Goal: Answer question/provide support

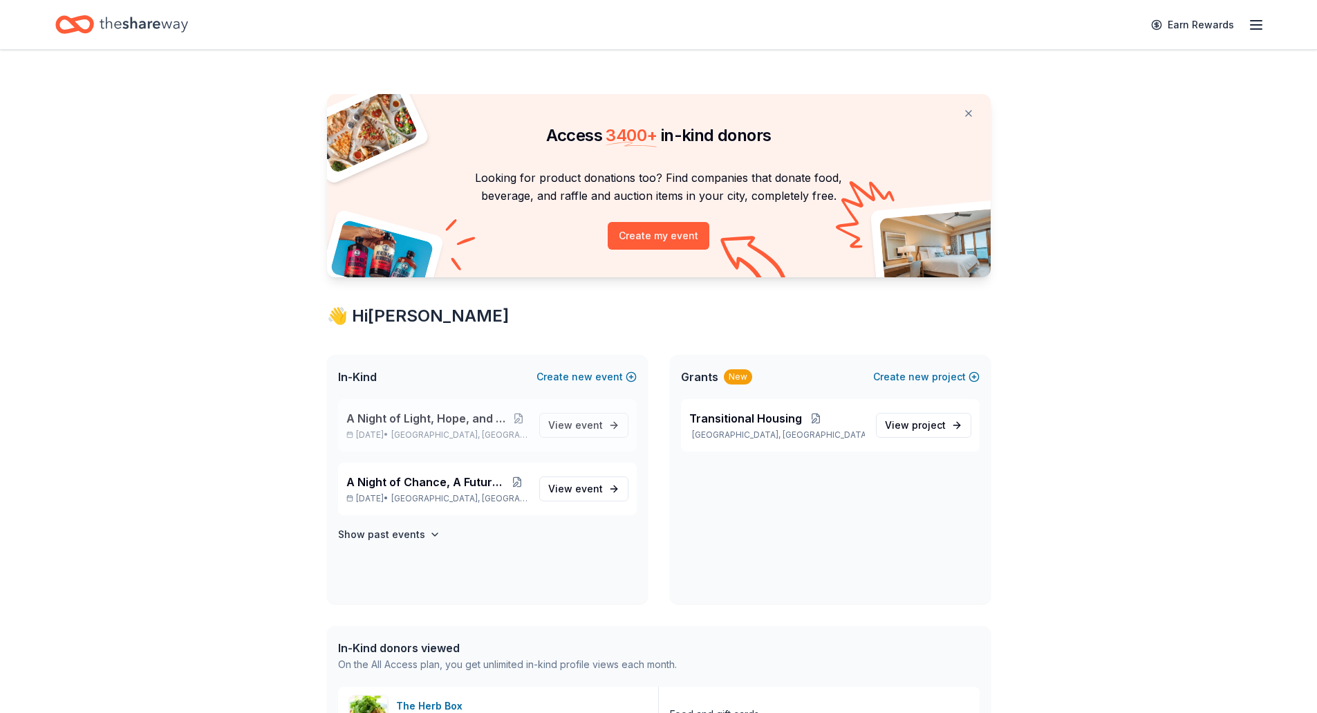
click at [451, 428] on div "A Night of Light, Hope, and Legacy Gala [DATE], 2026 • [GEOGRAPHIC_DATA], [GEOG…" at bounding box center [437, 425] width 182 height 30
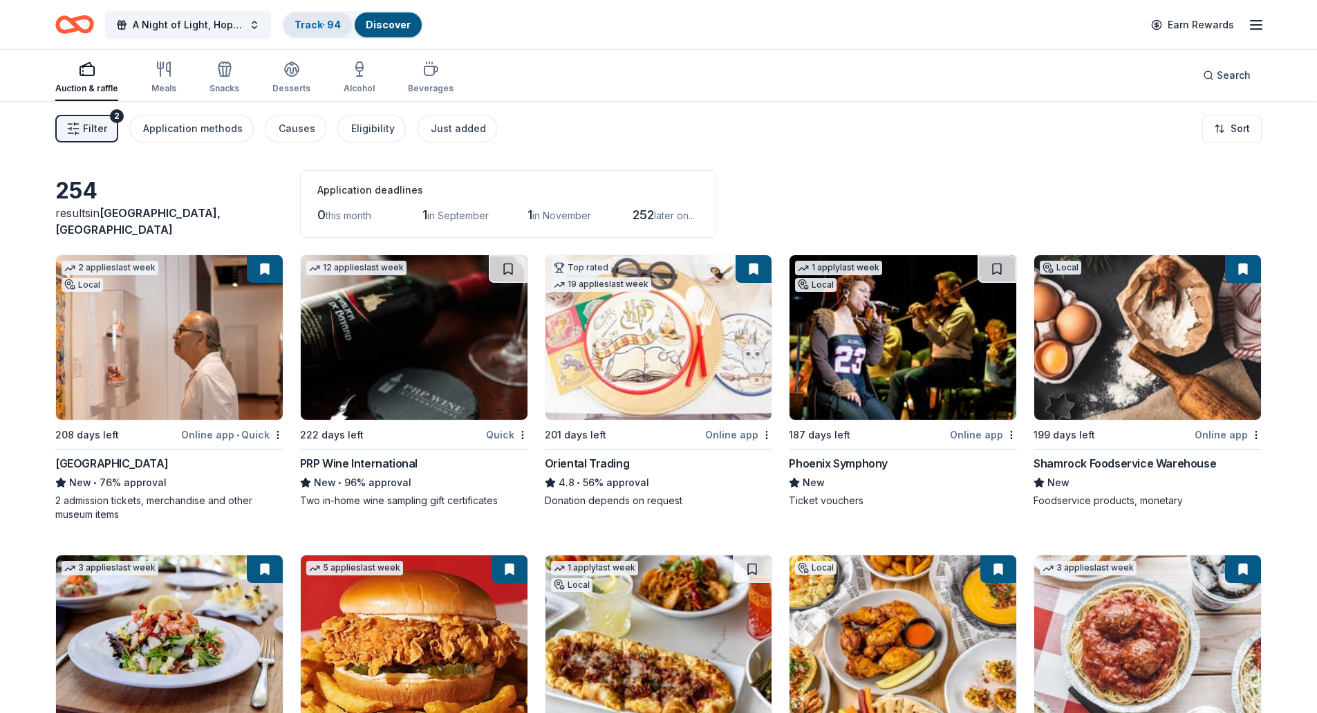
click at [308, 30] on link "Track · 94" at bounding box center [318, 25] width 46 height 12
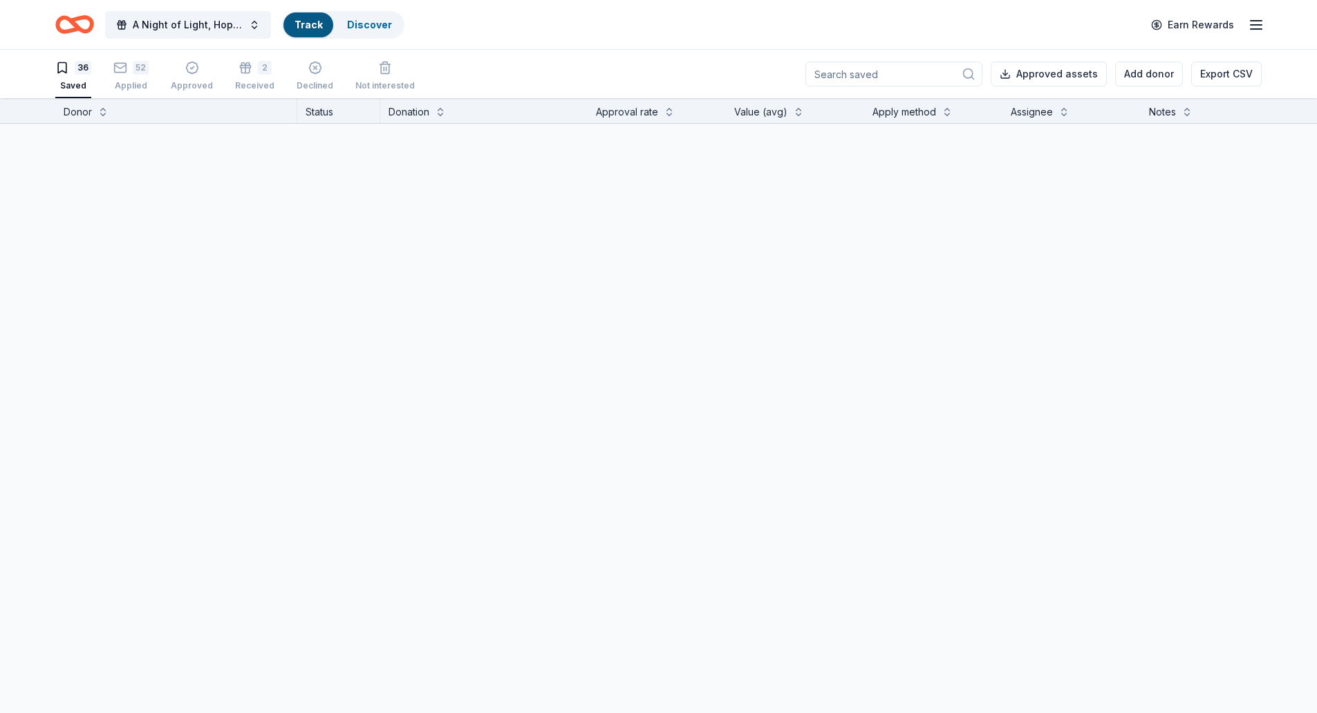
scroll to position [1, 0]
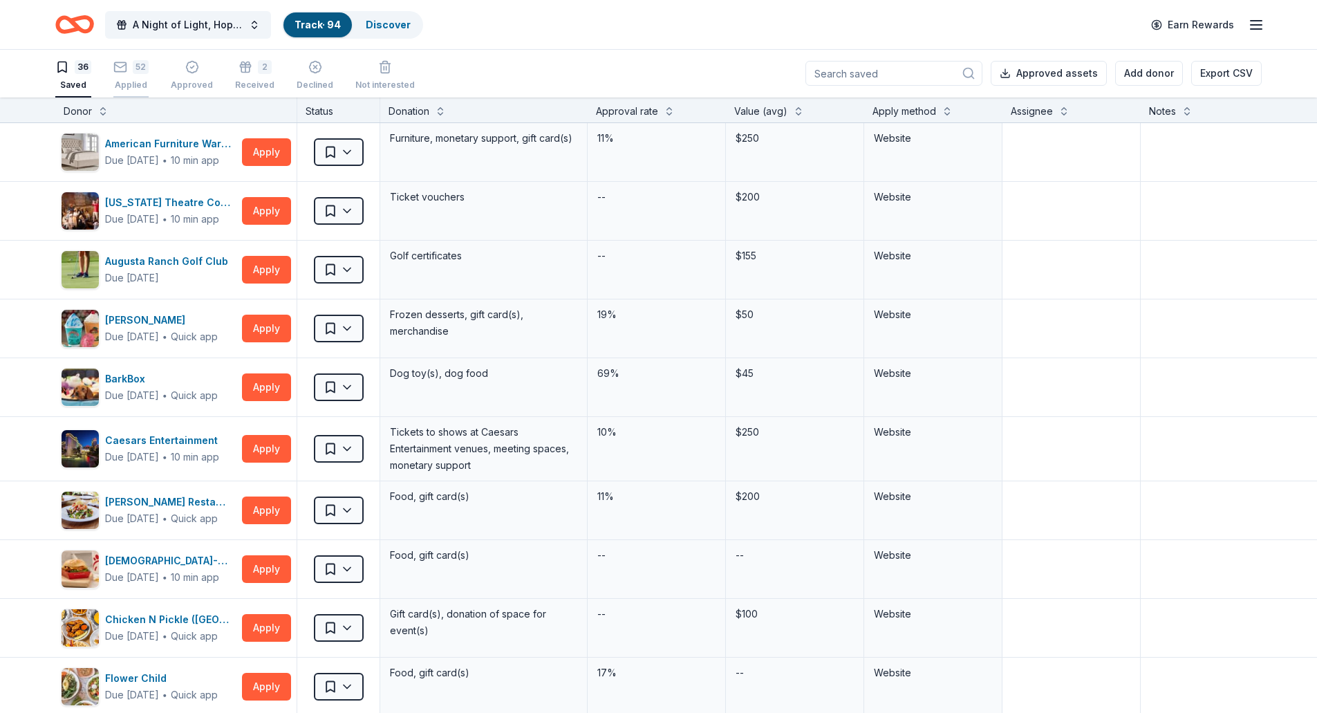
click at [140, 86] on div "Applied" at bounding box center [130, 85] width 35 height 11
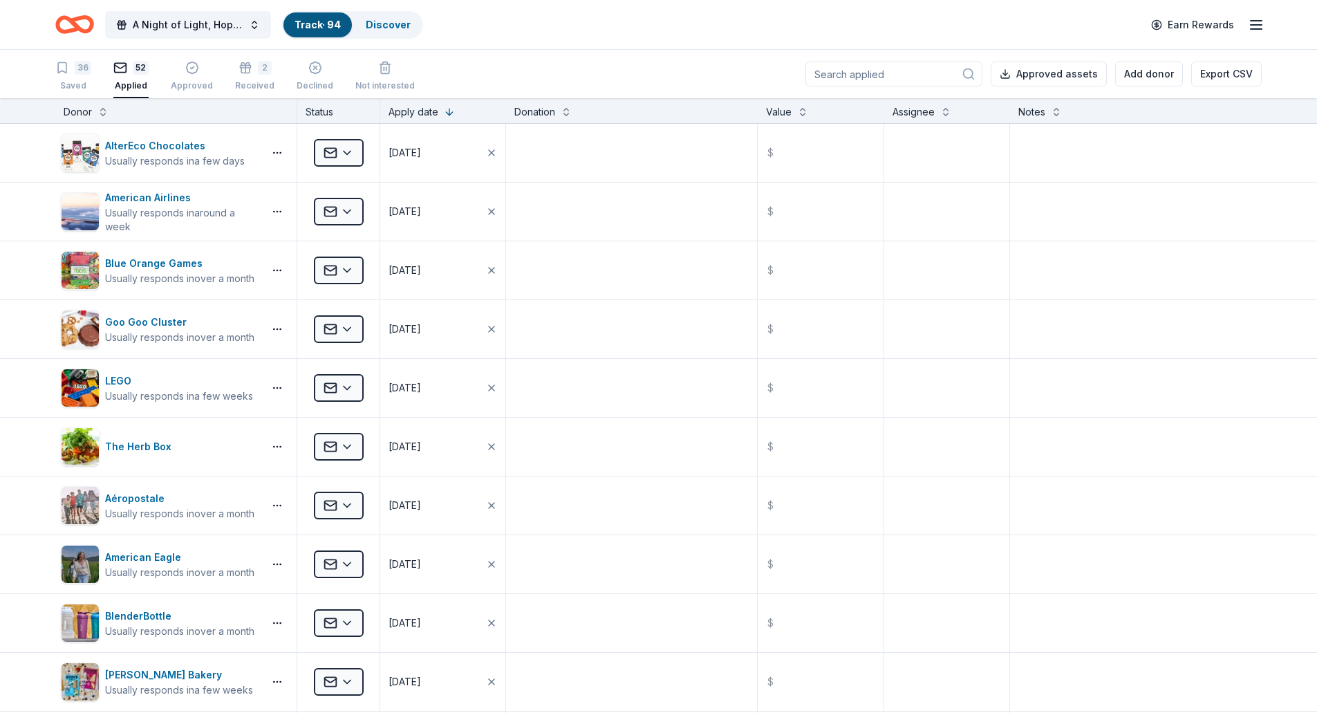
click at [838, 74] on input at bounding box center [894, 74] width 177 height 25
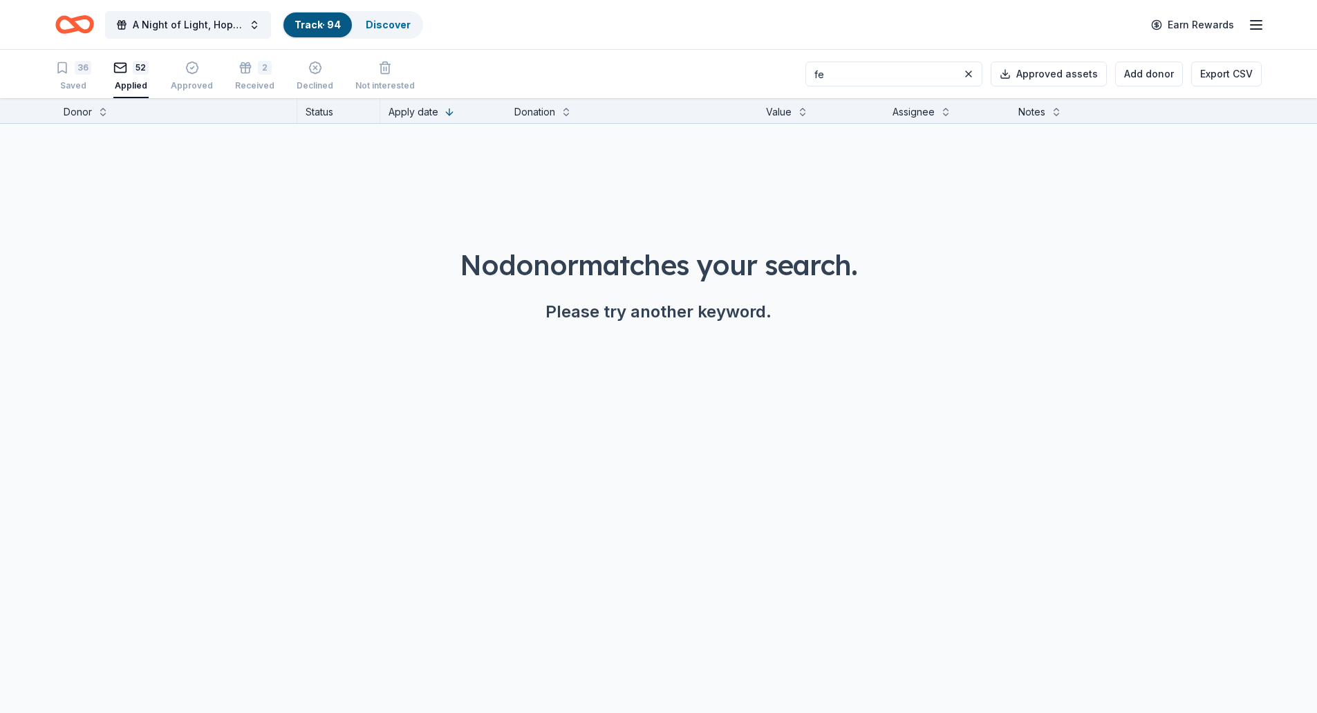
type input "f"
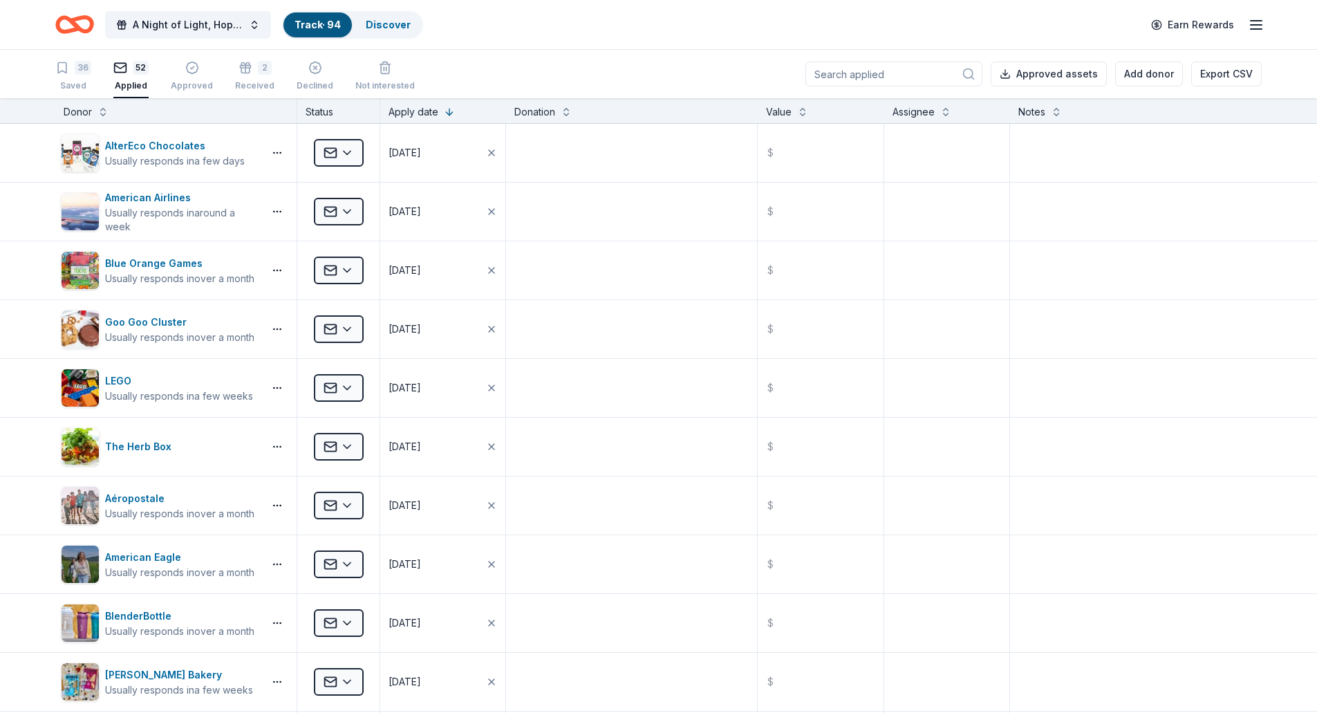
click at [64, 19] on icon "Home" at bounding box center [67, 24] width 21 height 14
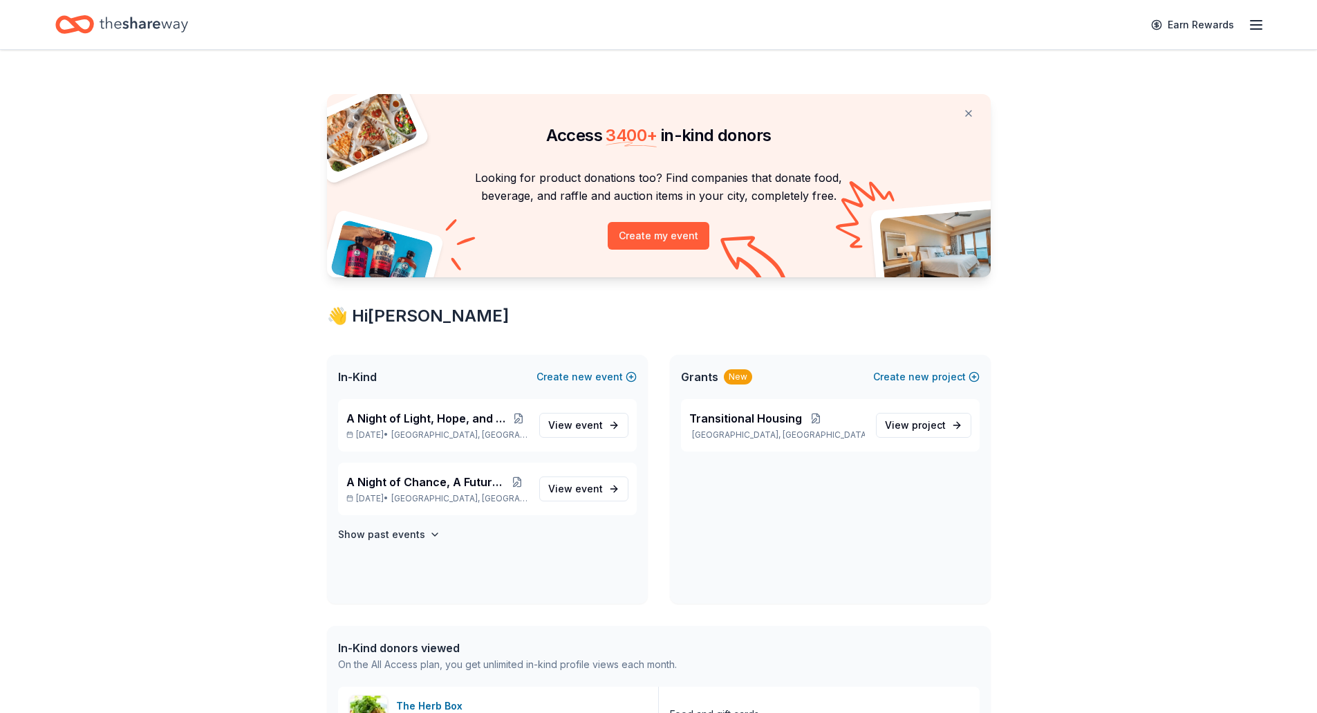
scroll to position [69, 0]
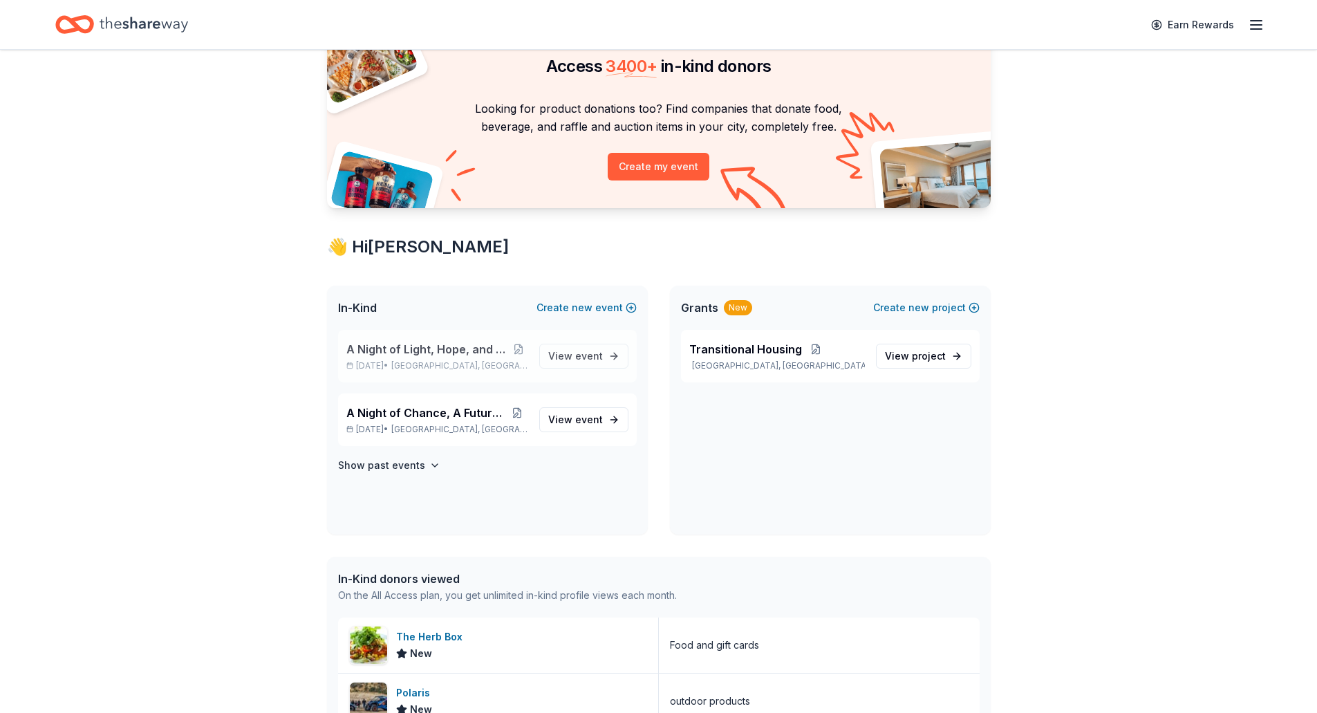
click at [418, 364] on p "Mar 28, 2026 • Mesa, AZ" at bounding box center [437, 365] width 182 height 11
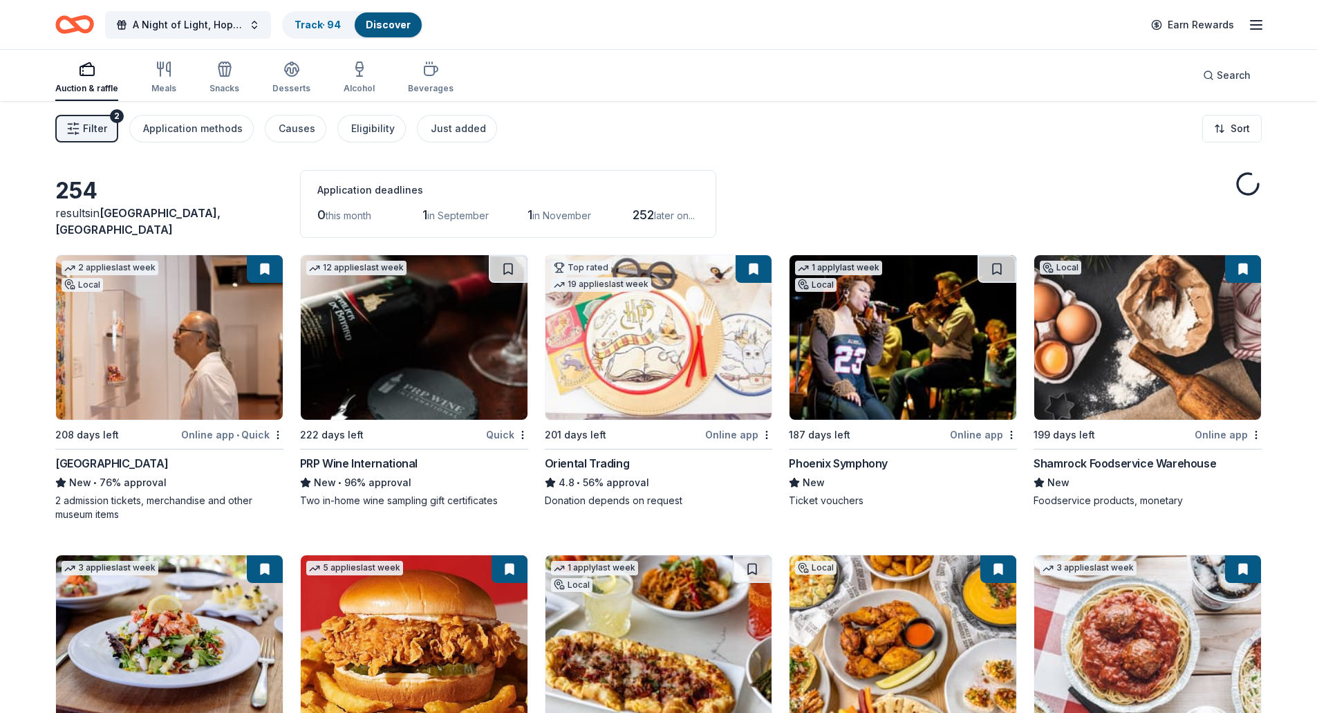
click at [376, 31] on div "Discover" at bounding box center [388, 24] width 67 height 25
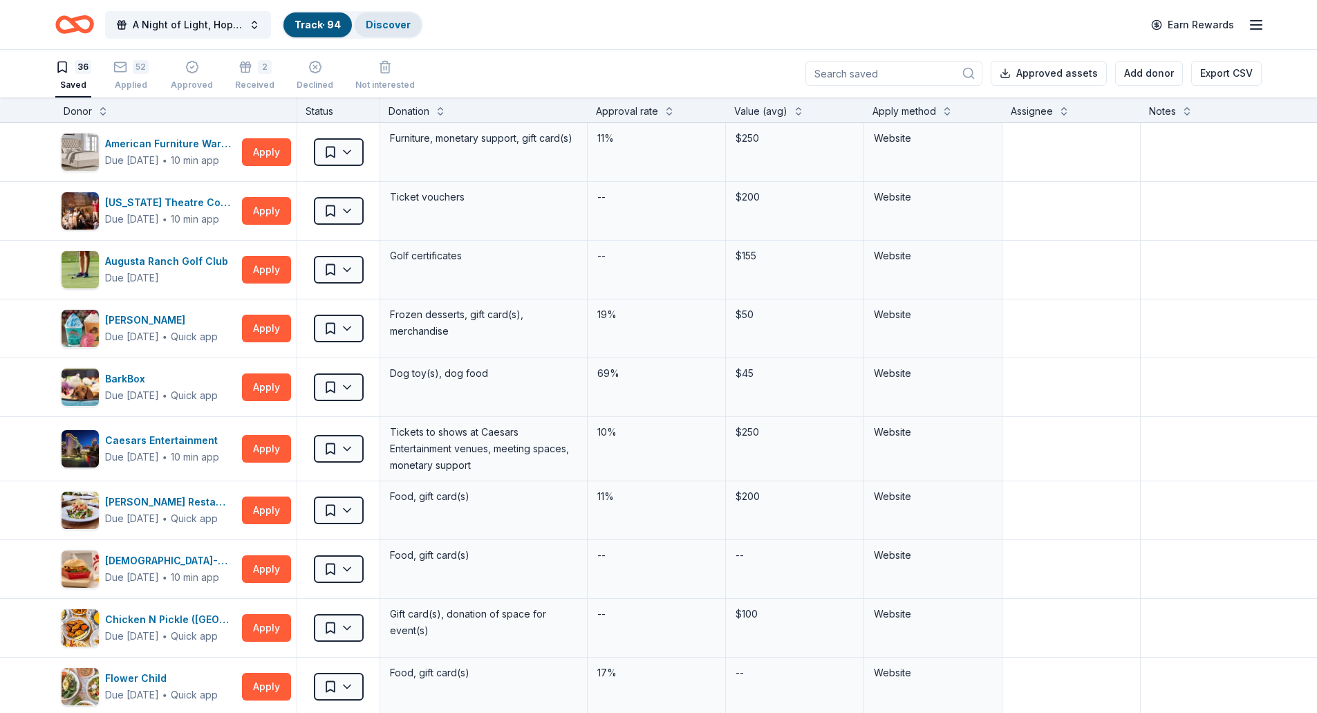
click at [374, 23] on link "Discover" at bounding box center [388, 25] width 45 height 12
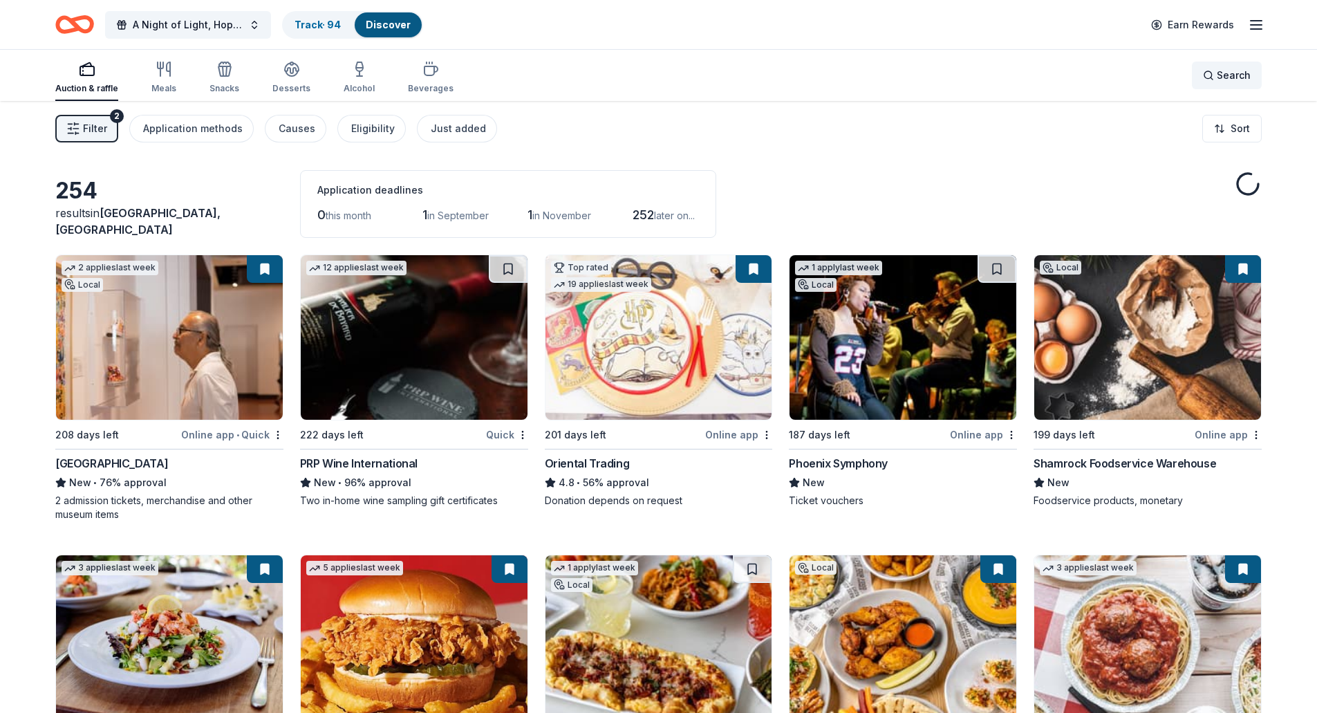
click at [1224, 75] on span "Search" at bounding box center [1234, 75] width 34 height 17
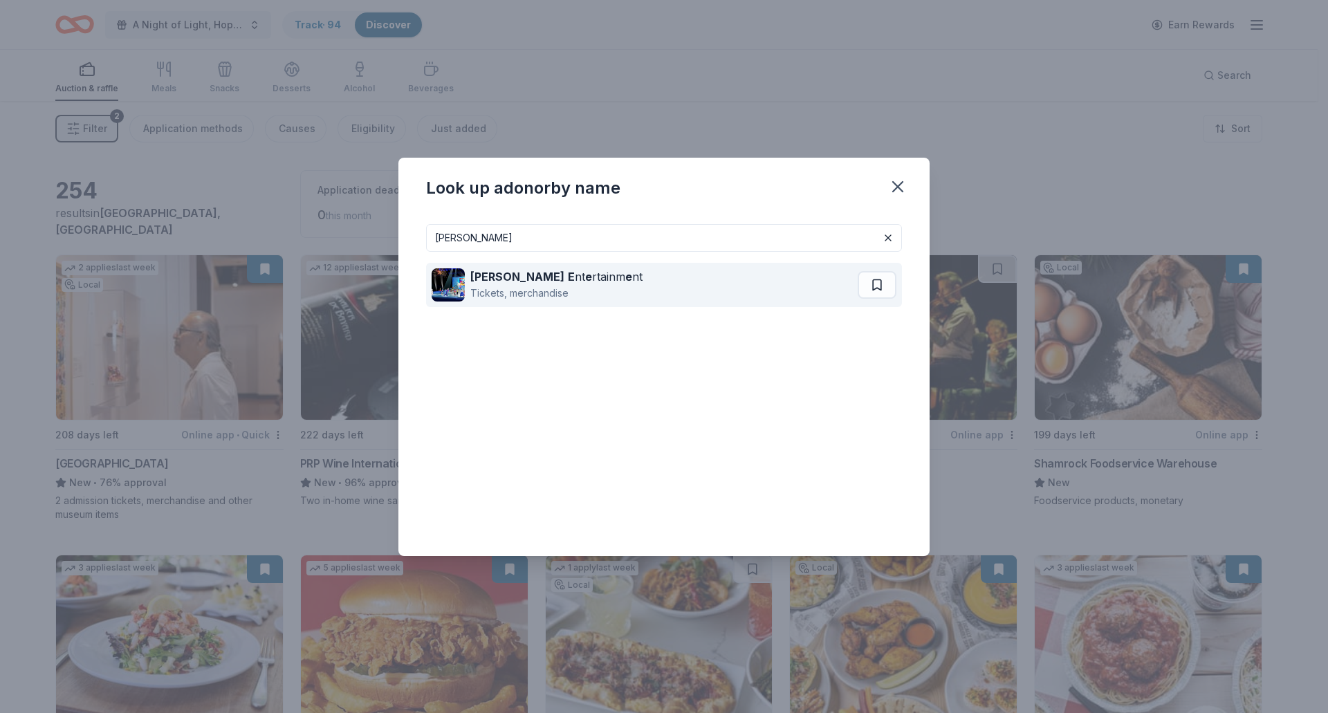
type input "feld"
click at [549, 287] on div "Tickets, merchandise" at bounding box center [556, 293] width 172 height 17
click at [618, 279] on div "Feld E nt e rtainm e nt Tickets, merchandise" at bounding box center [644, 285] width 426 height 44
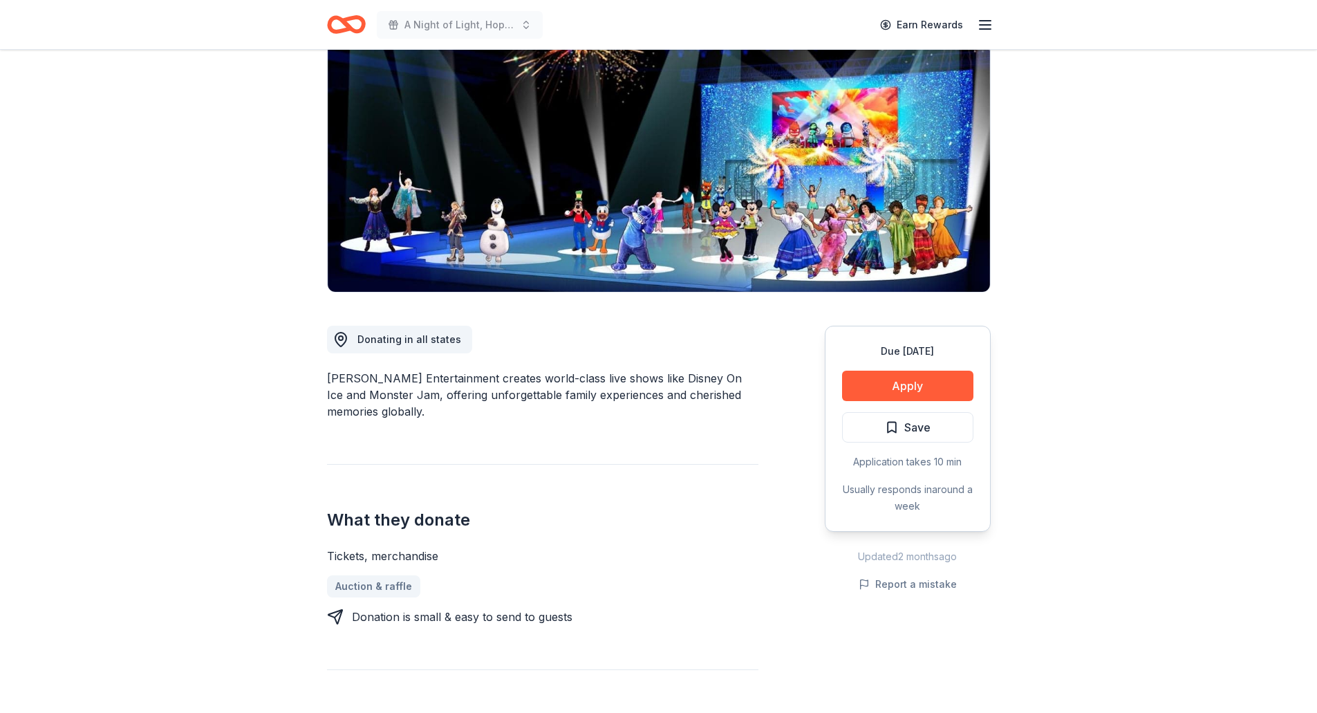
scroll to position [207, 0]
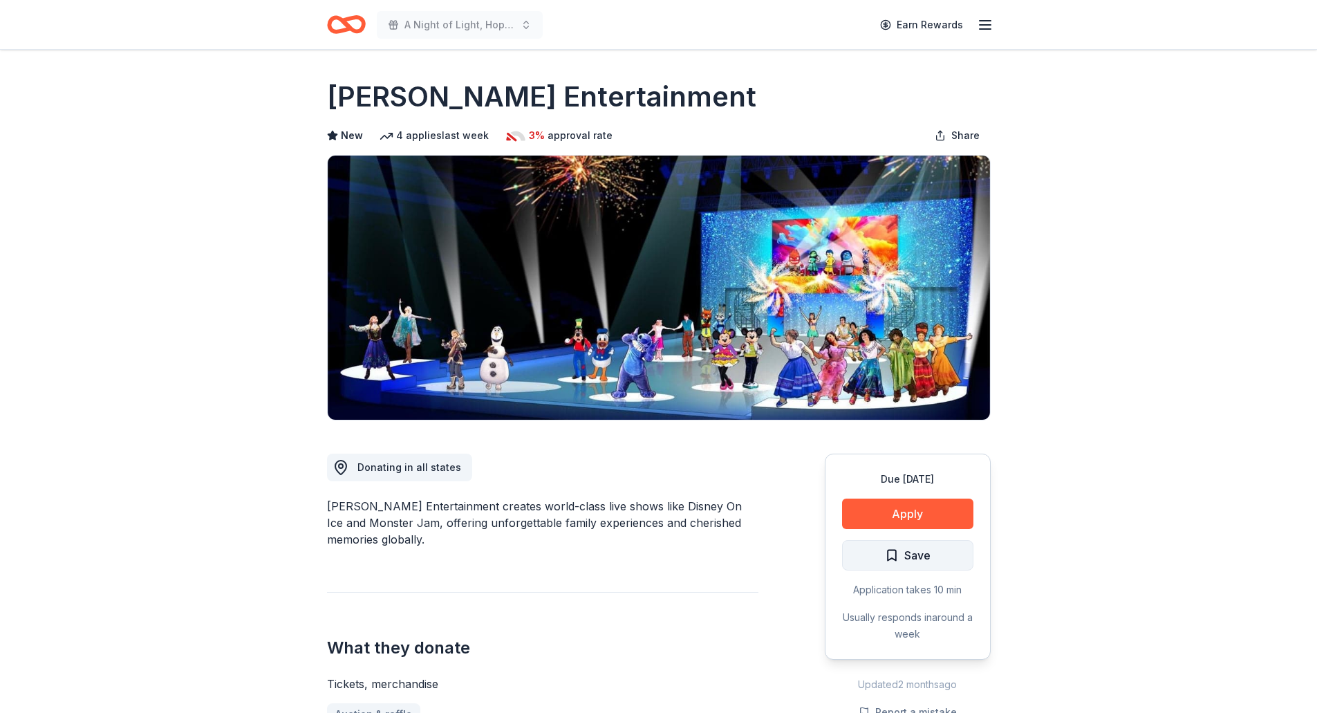
click at [904, 550] on span "Save" at bounding box center [917, 555] width 26 height 18
click at [940, 558] on html "A Night of Light, Hope, and Legacy Gala 2026 Earn Rewards Due in 199 days Share…" at bounding box center [658, 356] width 1317 height 713
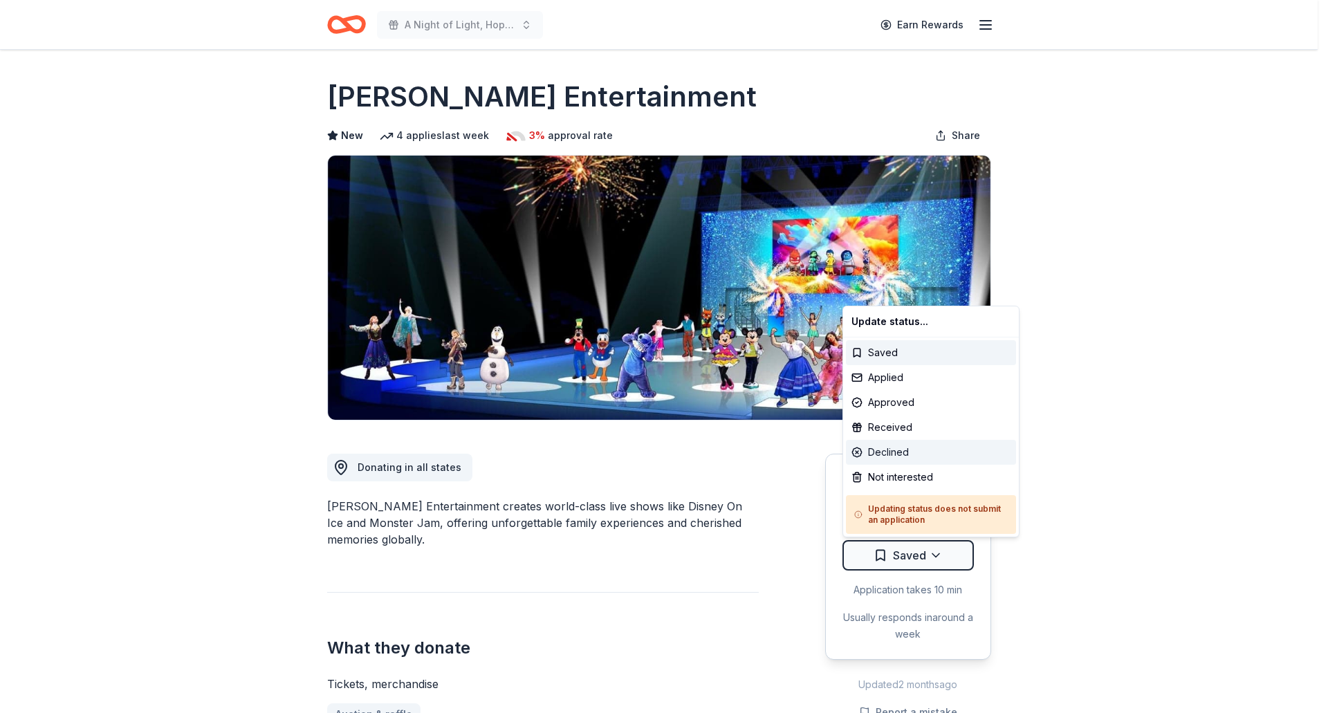
click at [897, 454] on div "Declined" at bounding box center [931, 452] width 170 height 25
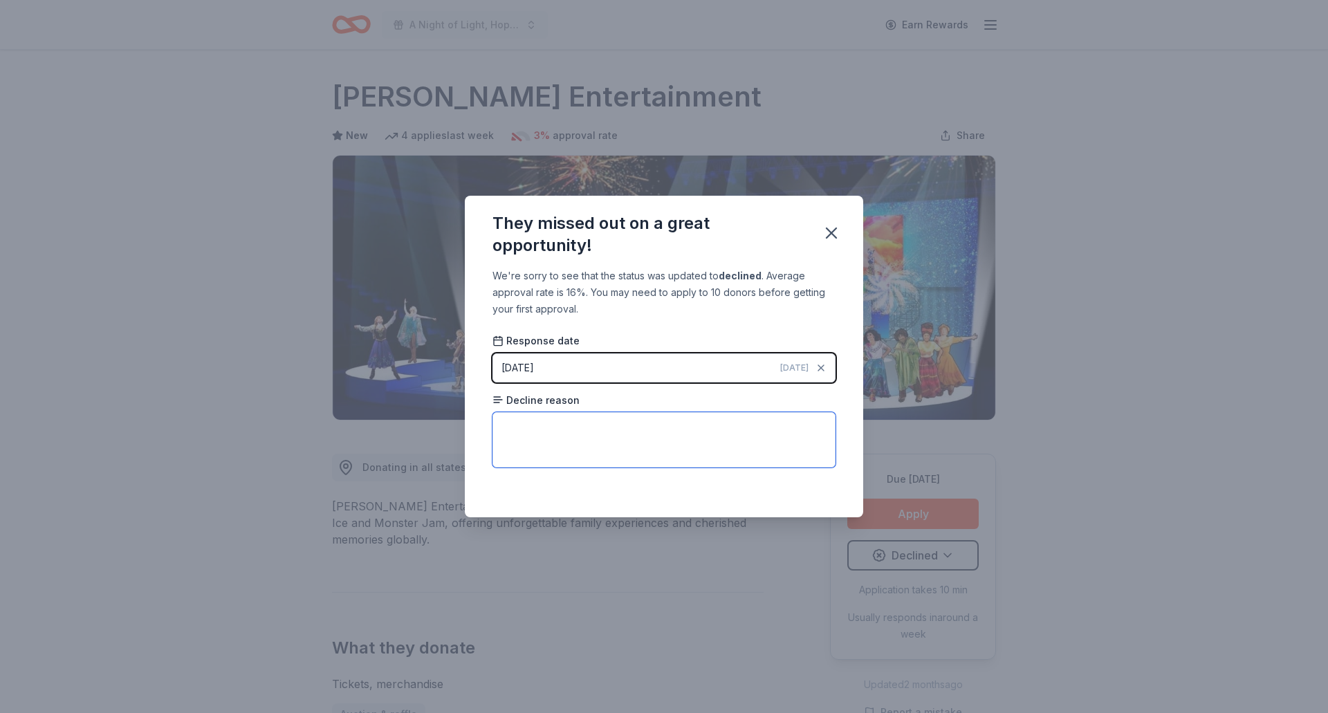
drag, startPoint x: 530, startPoint y: 435, endPoint x: 530, endPoint y: 443, distance: 7.6
paste textarea "we will be unable to donate to your organization at this time. We regularly rec…"
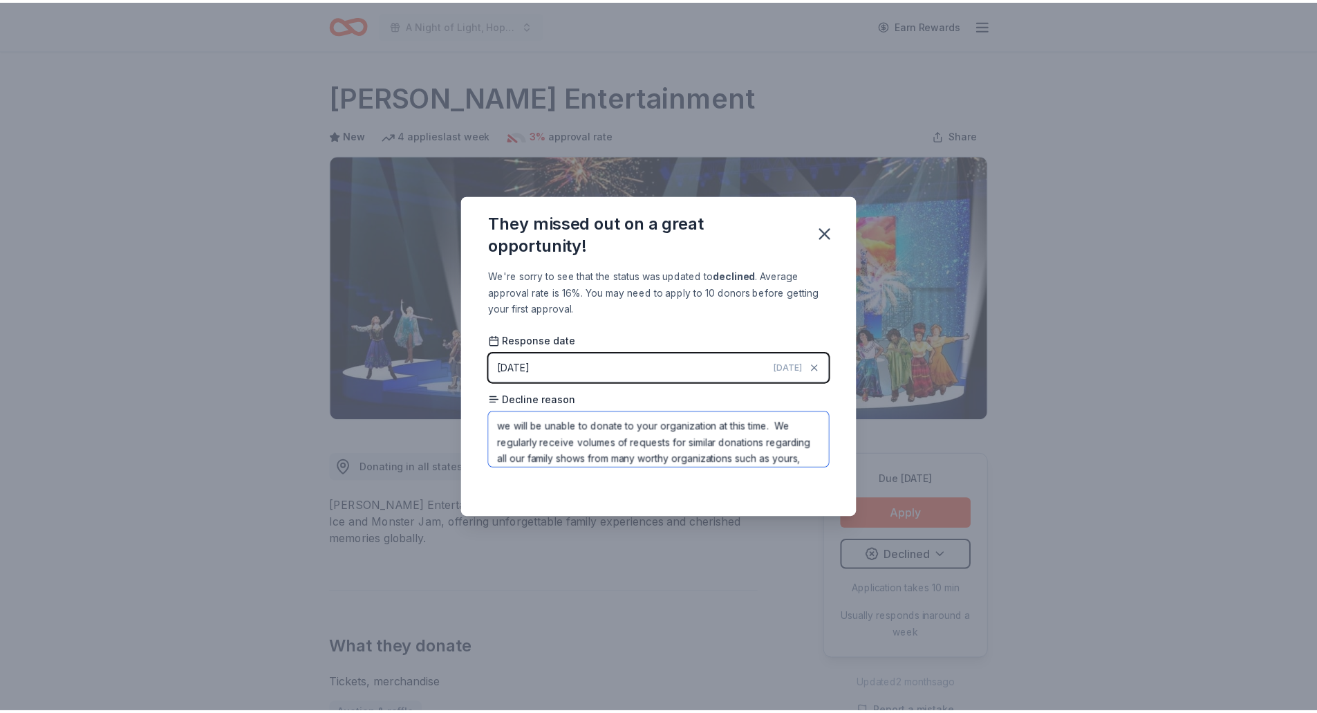
scroll to position [82, 0]
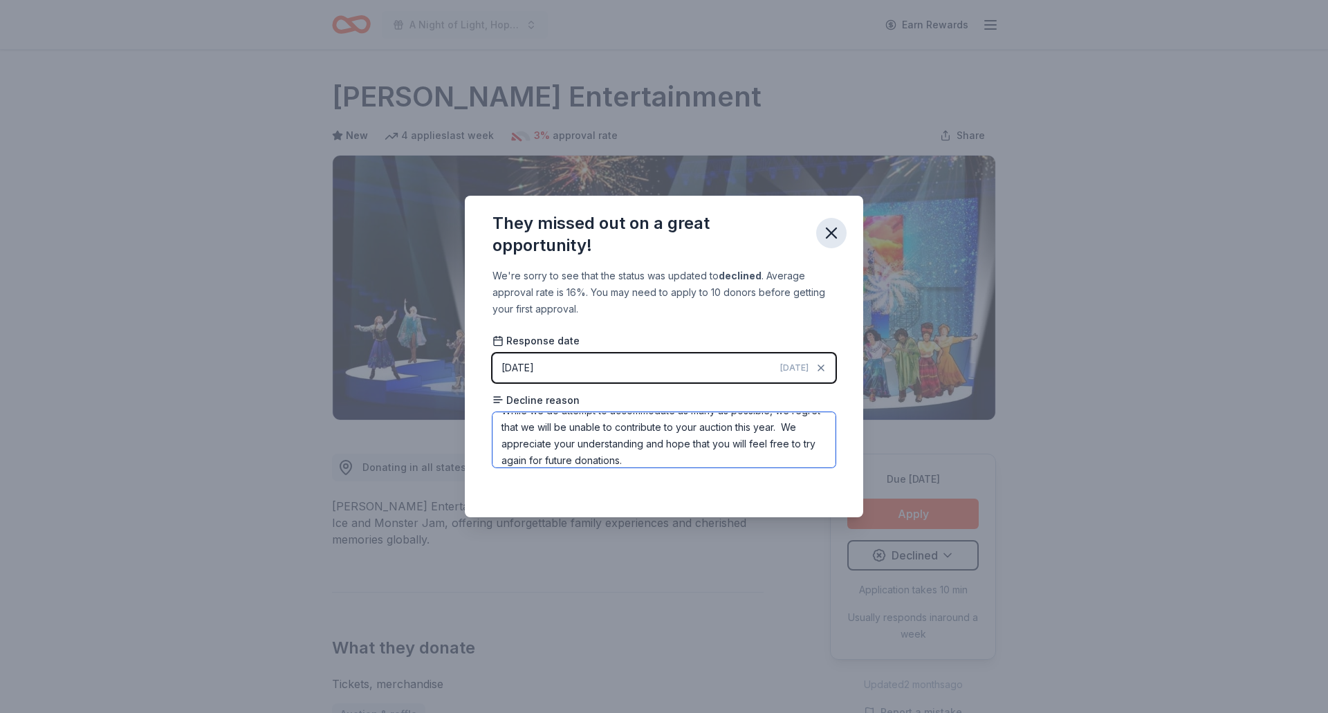
type textarea "we will be unable to donate to your organization at this time. We regularly rec…"
click at [826, 230] on icon "button" at bounding box center [831, 232] width 19 height 19
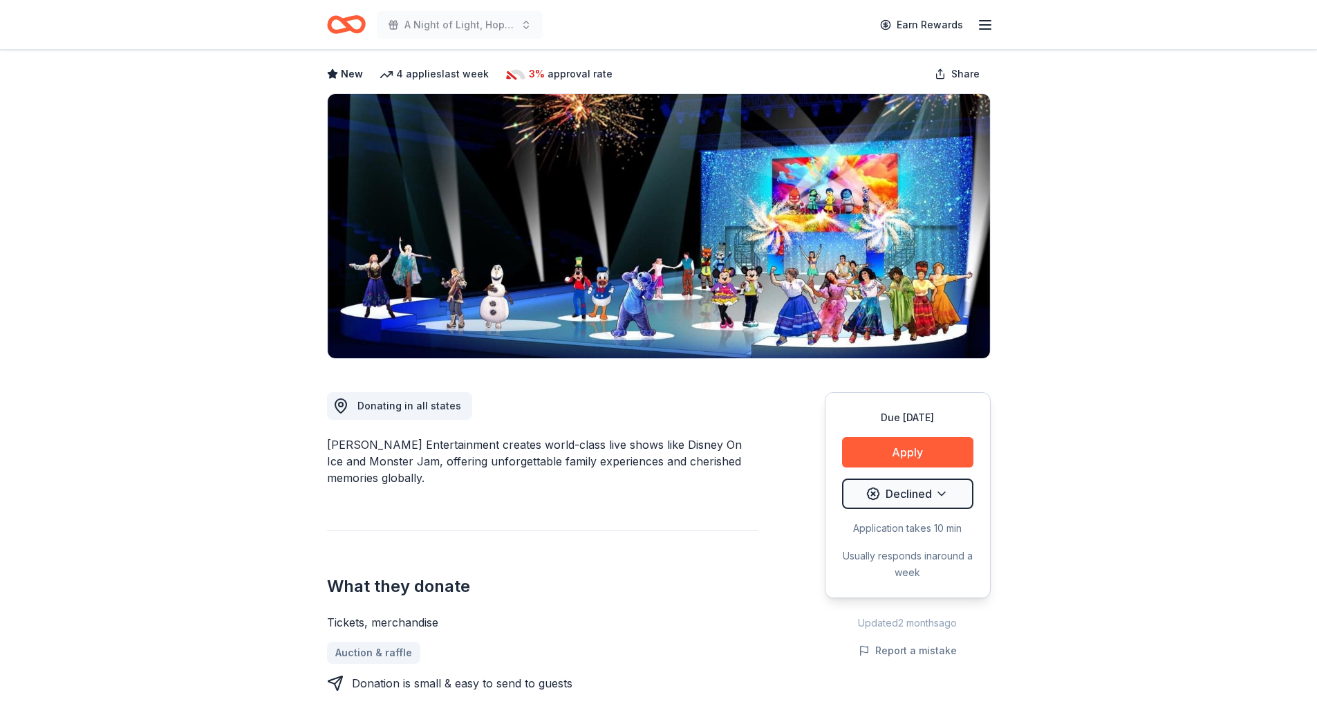
scroll to position [0, 0]
